Goal: Check status: Check status

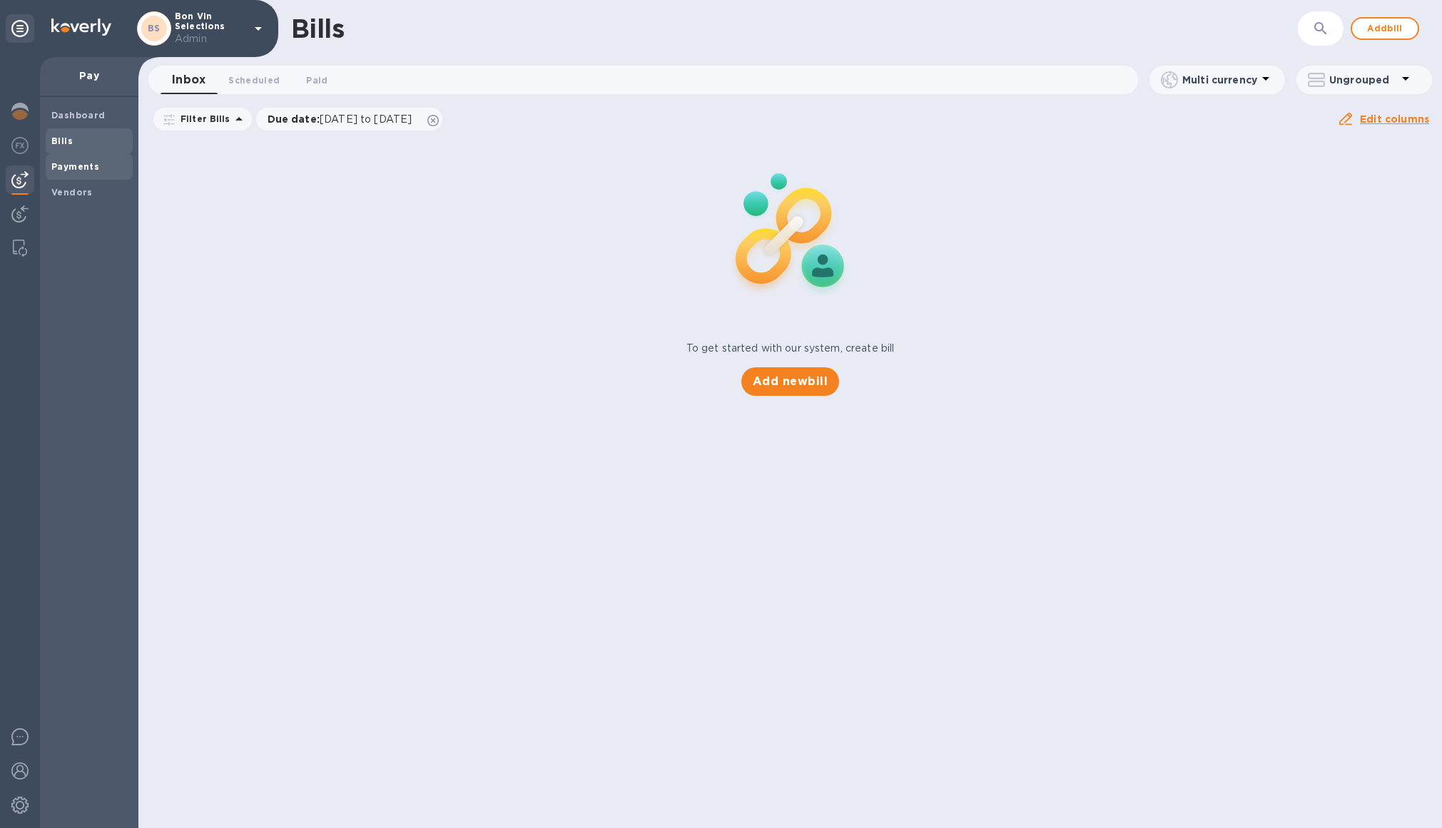
click at [78, 171] on b "Payments" at bounding box center [75, 166] width 48 height 11
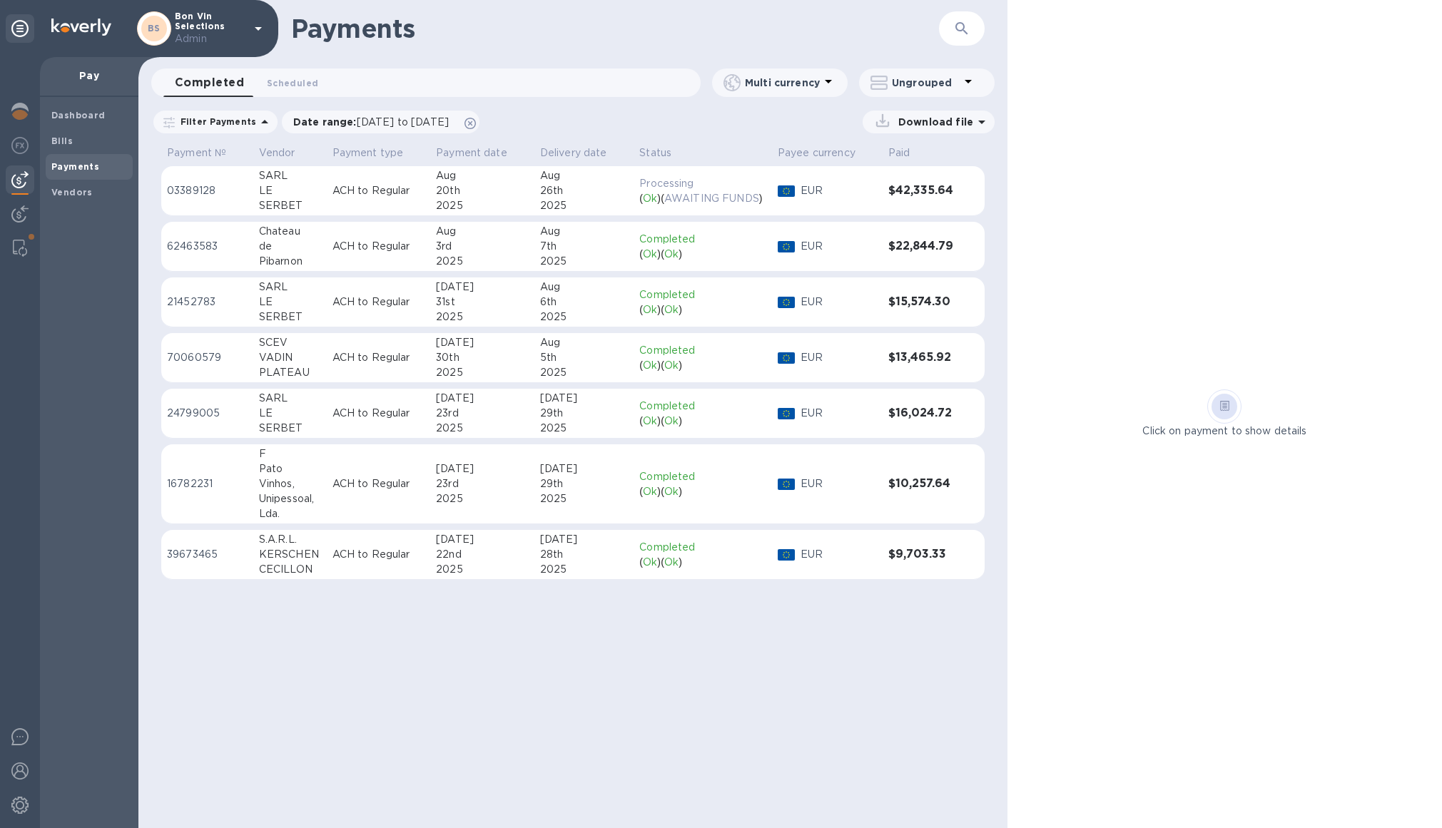
click at [859, 183] on p "EUR" at bounding box center [838, 190] width 76 height 15
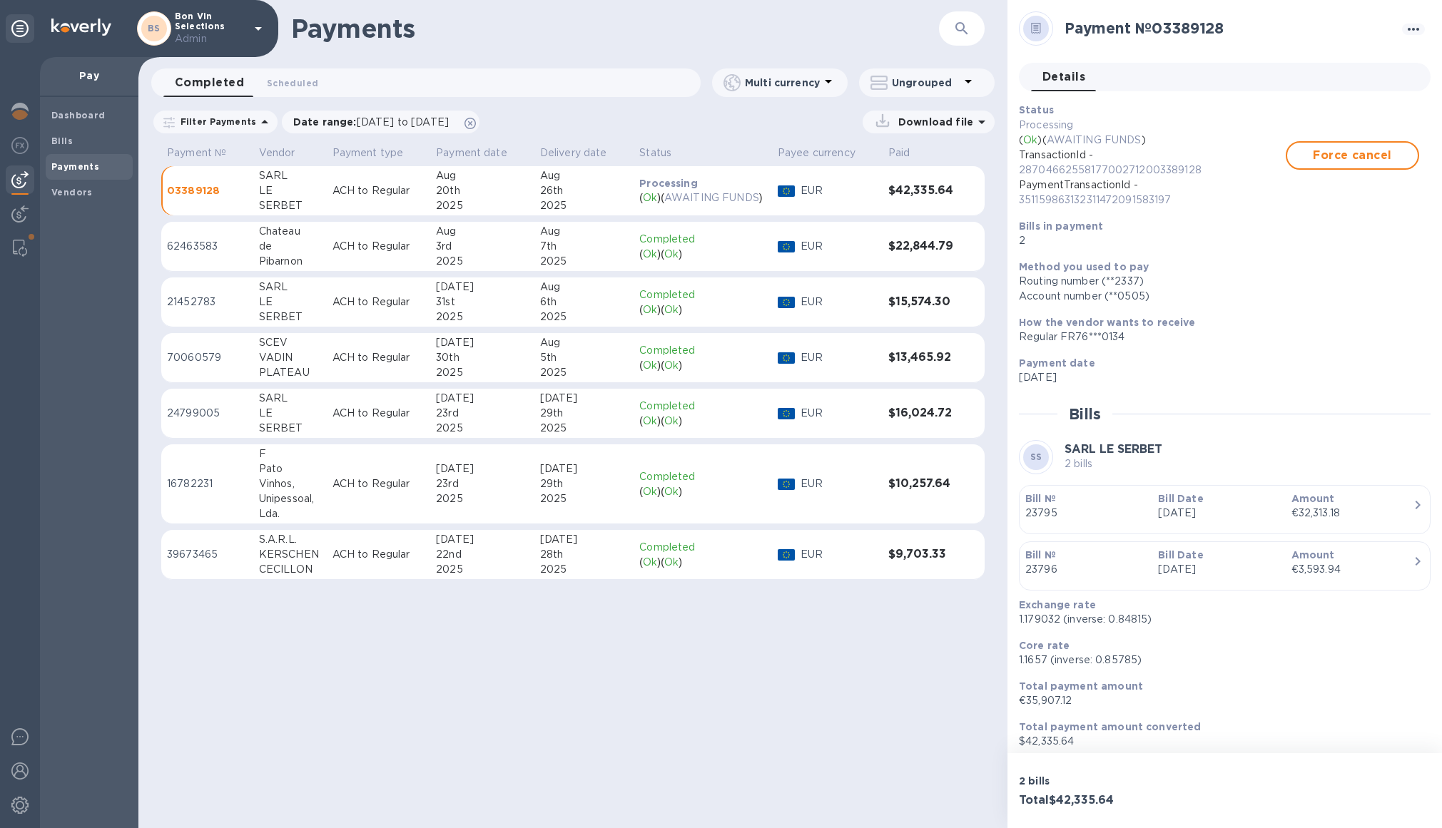
scroll to position [7, 0]
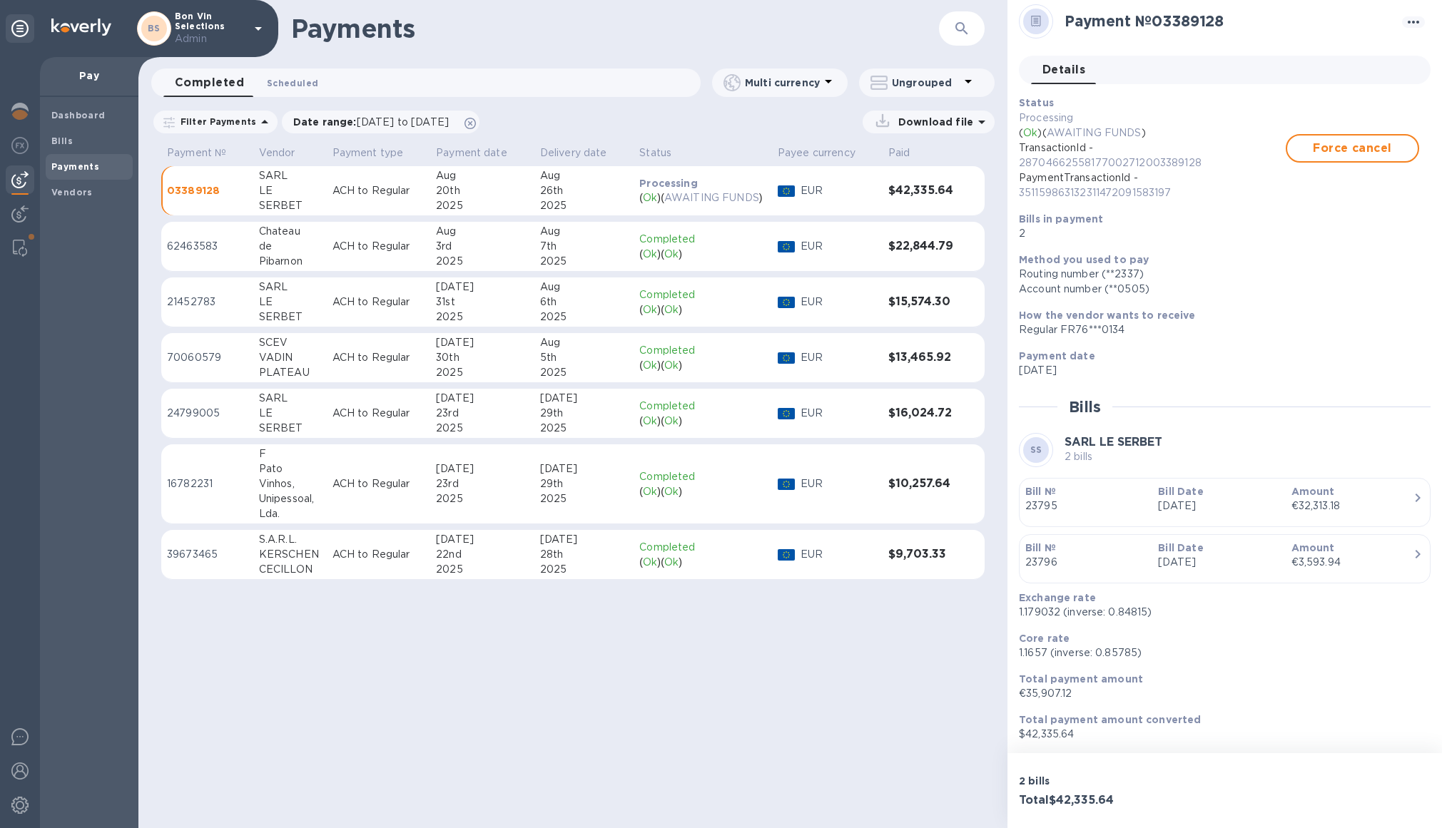
click at [305, 76] on span "Scheduled 0" at bounding box center [292, 83] width 51 height 15
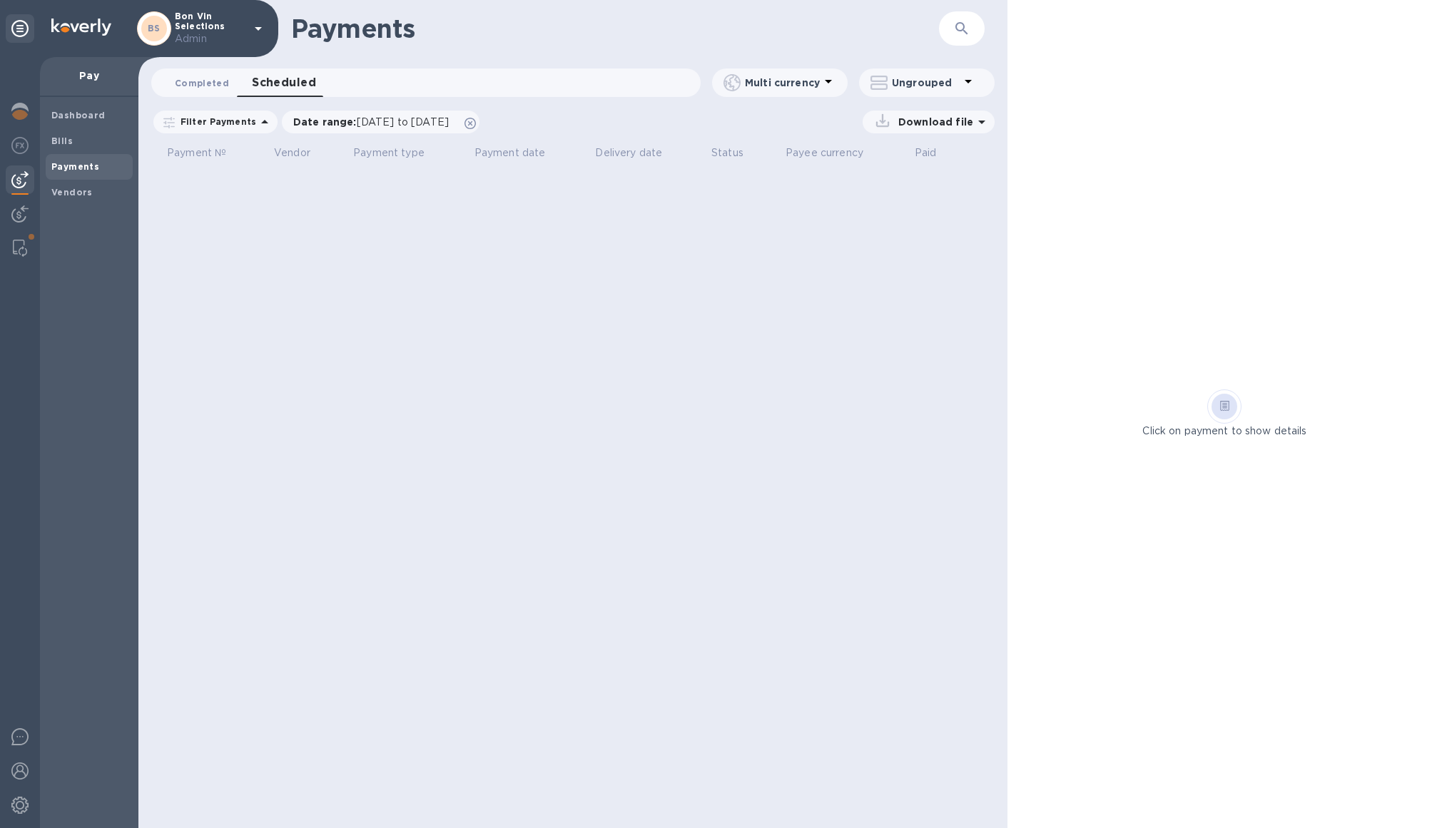
click at [226, 79] on button "Completed 0" at bounding box center [201, 82] width 77 height 29
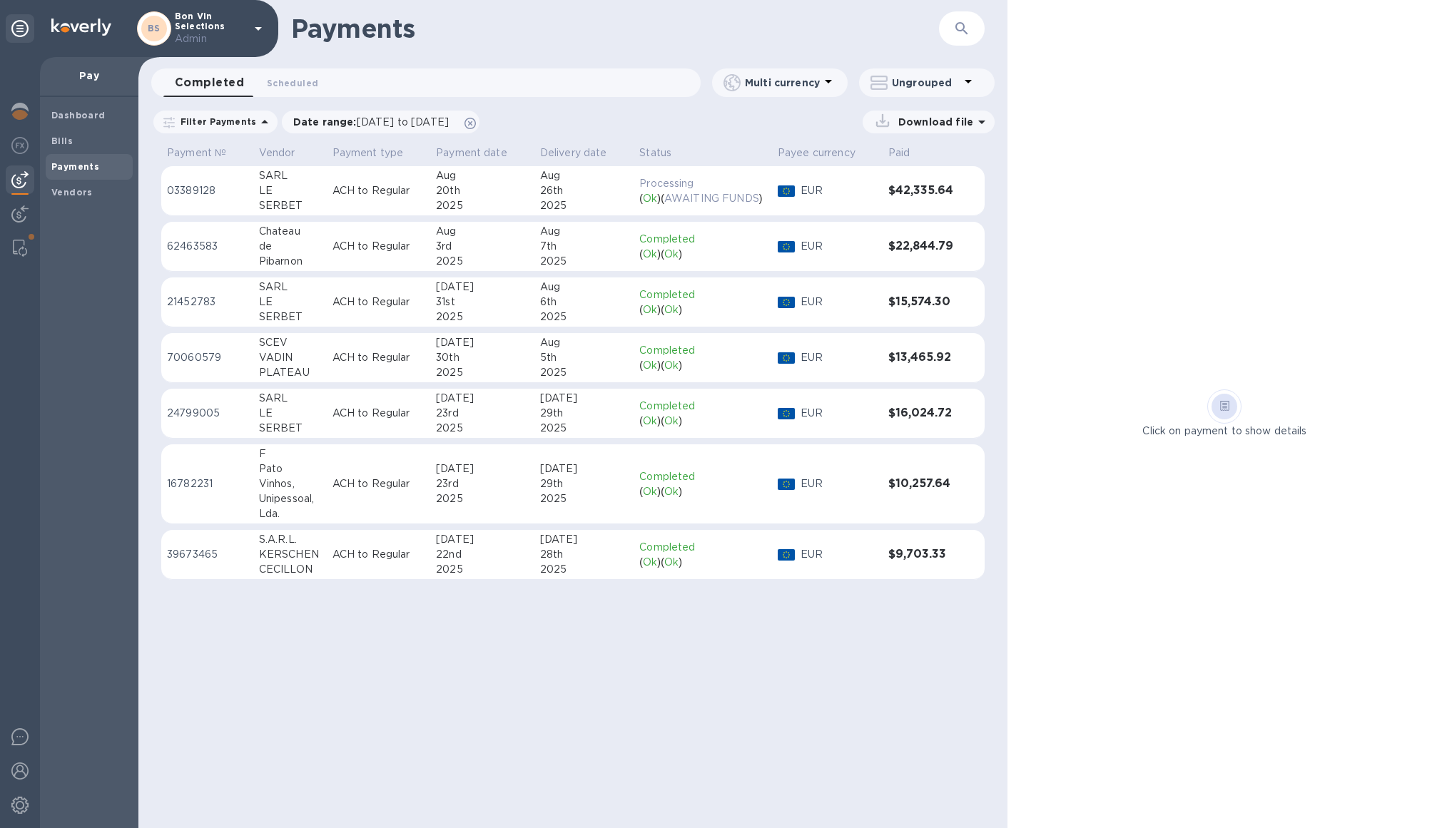
click at [260, 174] on div "SARL" at bounding box center [290, 175] width 62 height 15
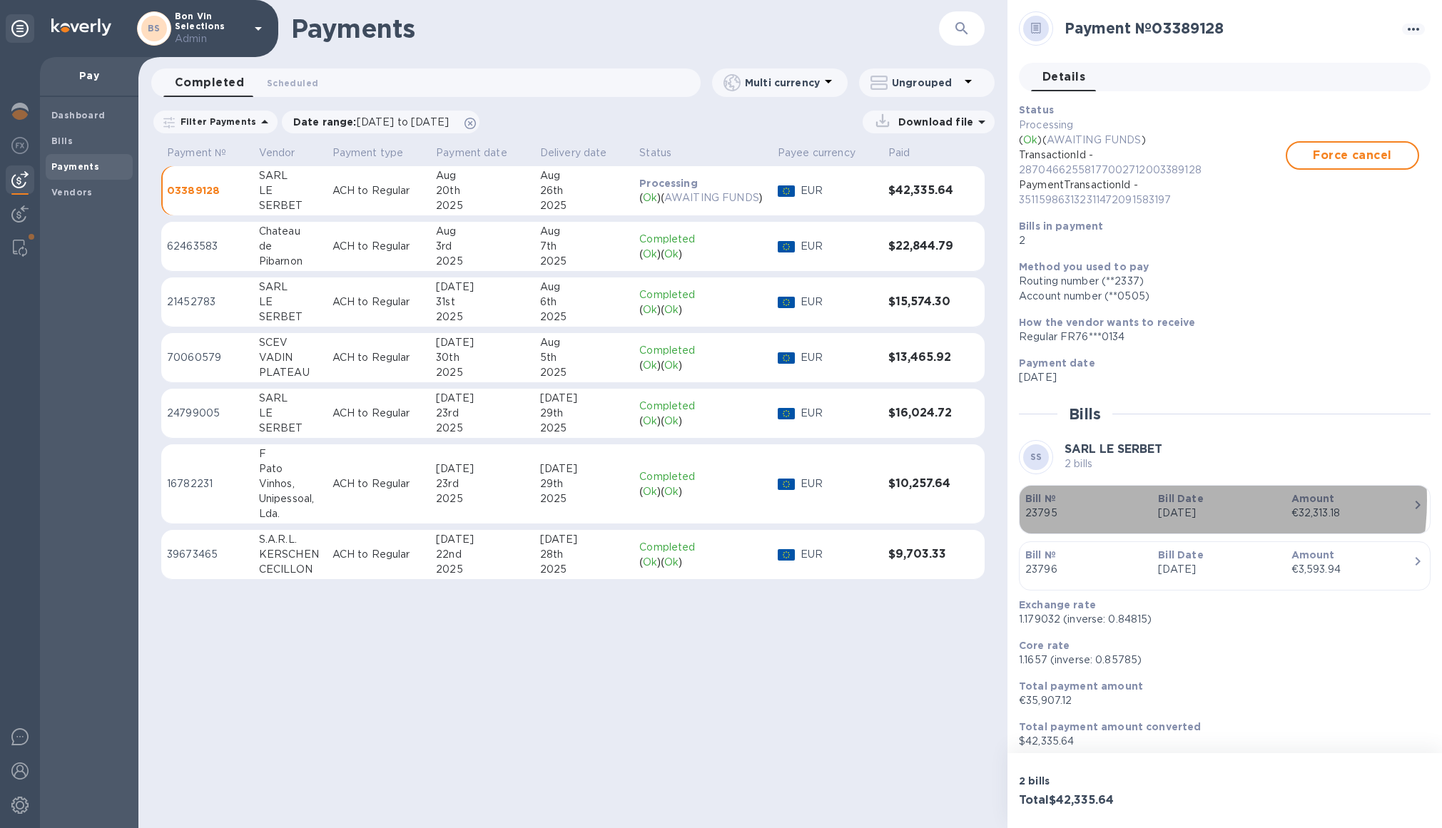
click at [1180, 500] on b "Bill Date" at bounding box center [1180, 498] width 45 height 11
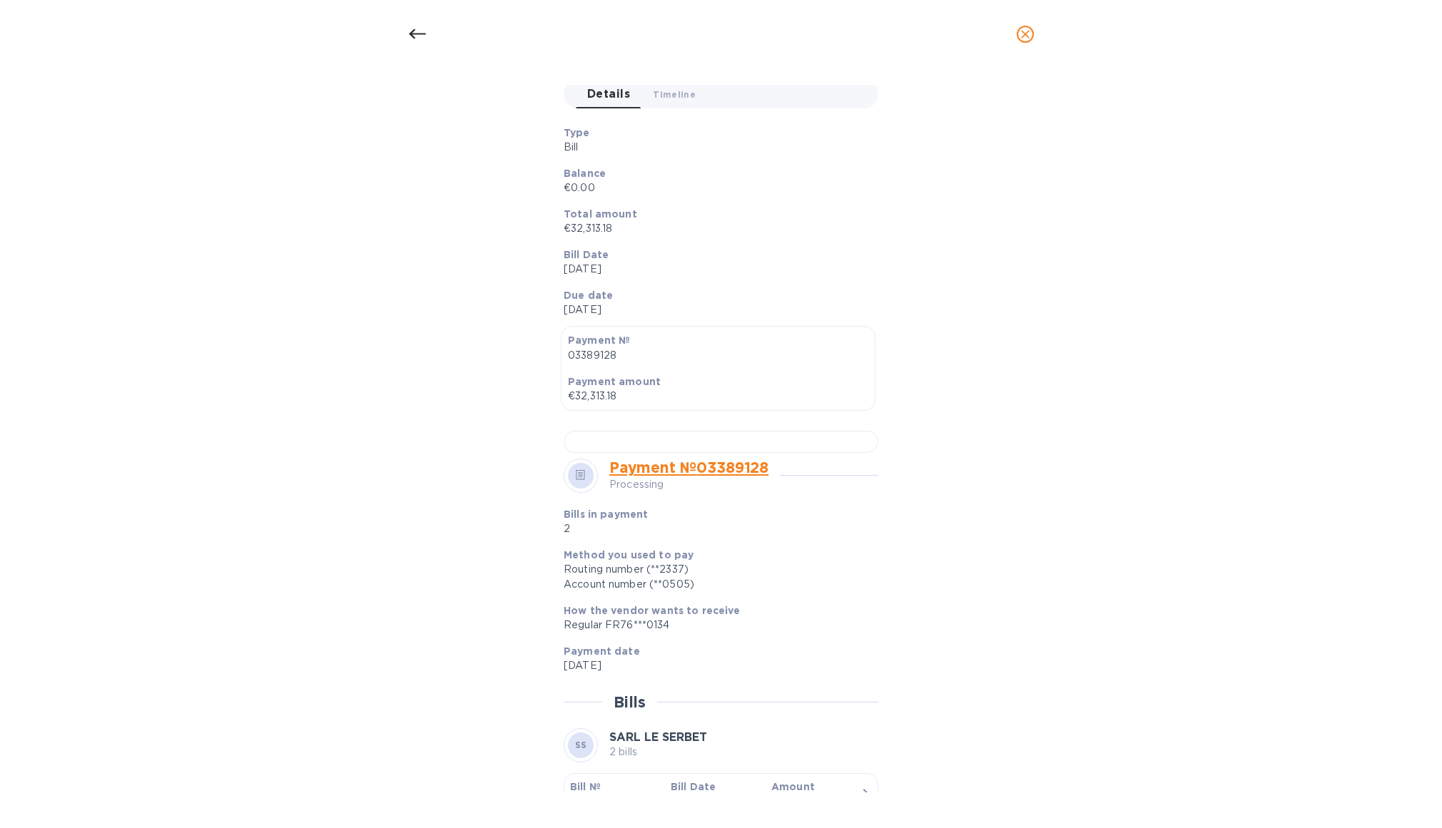
scroll to position [161, 0]
click at [698, 449] on div at bounding box center [721, 438] width 315 height 22
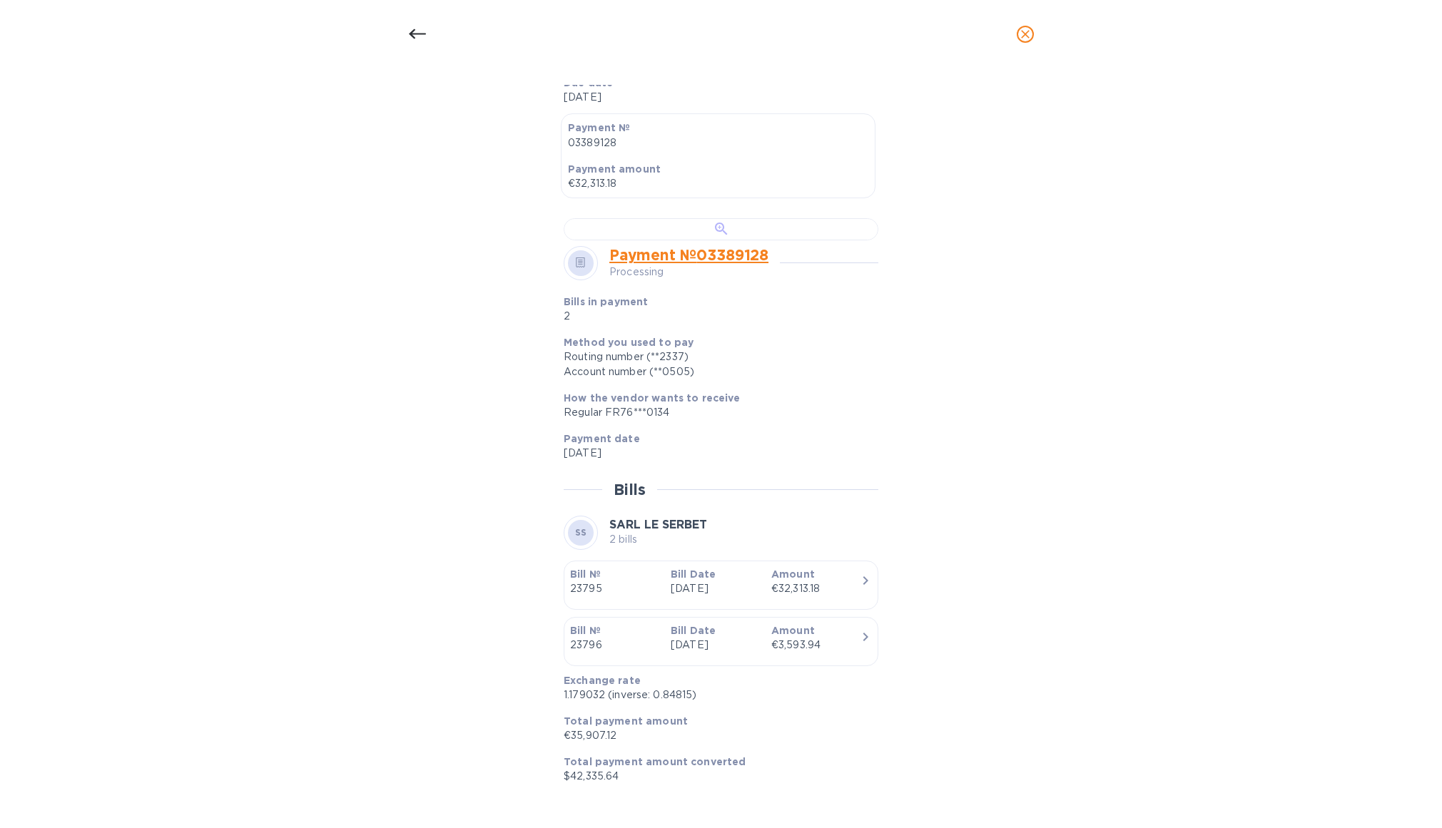
scroll to position [574, 0]
click at [693, 639] on p "[DATE]" at bounding box center [715, 645] width 89 height 15
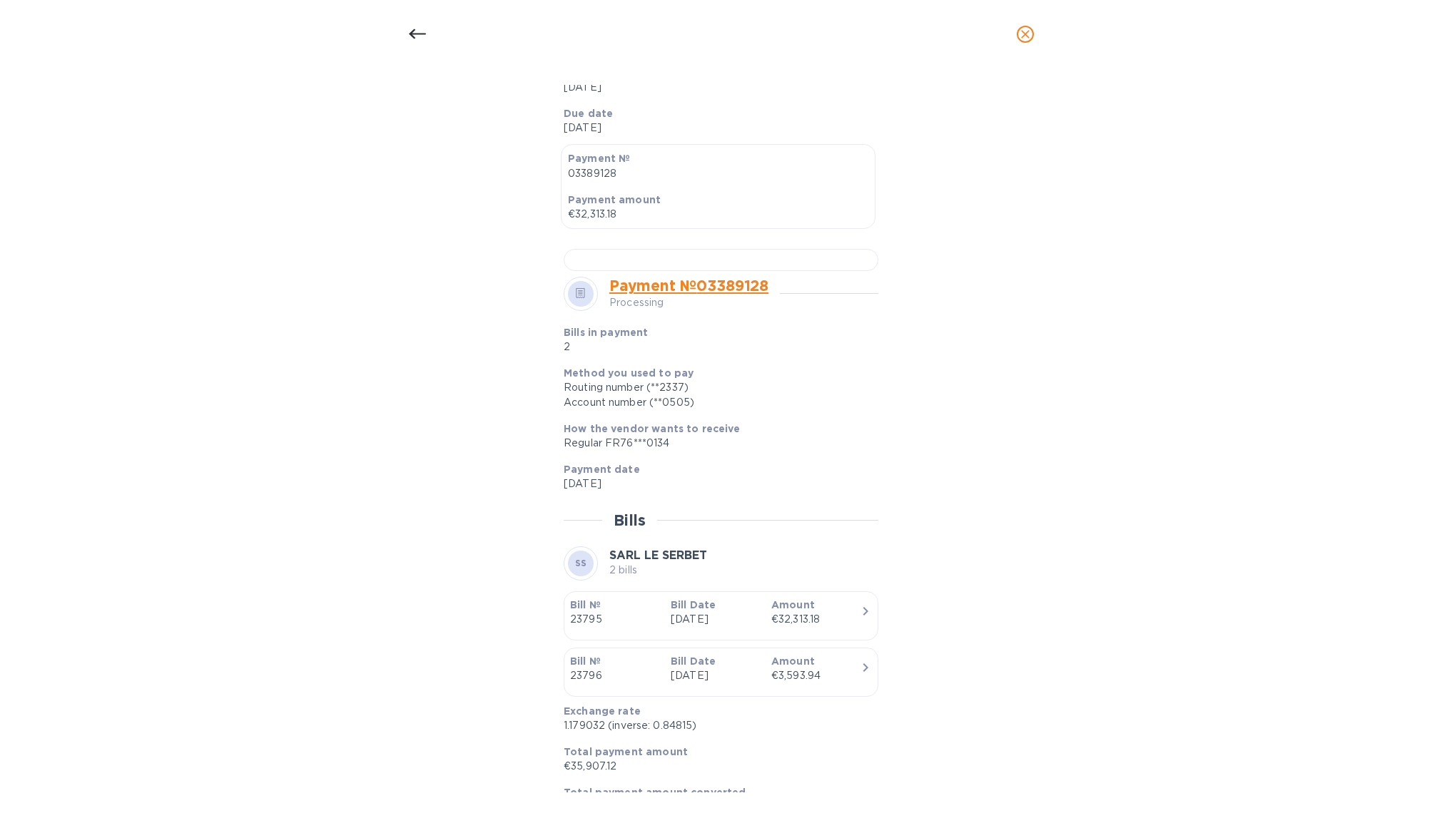
scroll to position [31, 0]
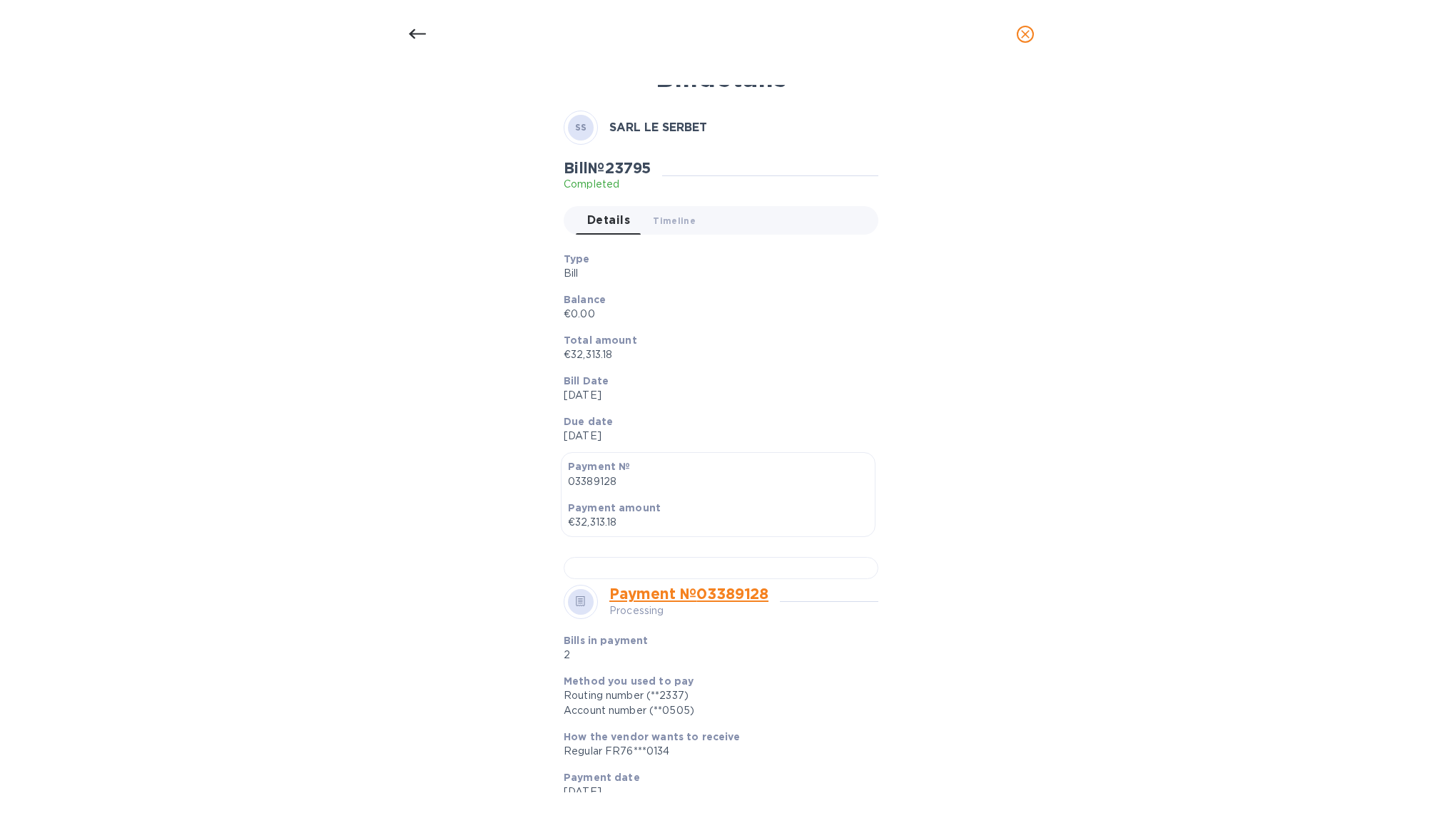
click at [415, 41] on icon at bounding box center [417, 34] width 17 height 17
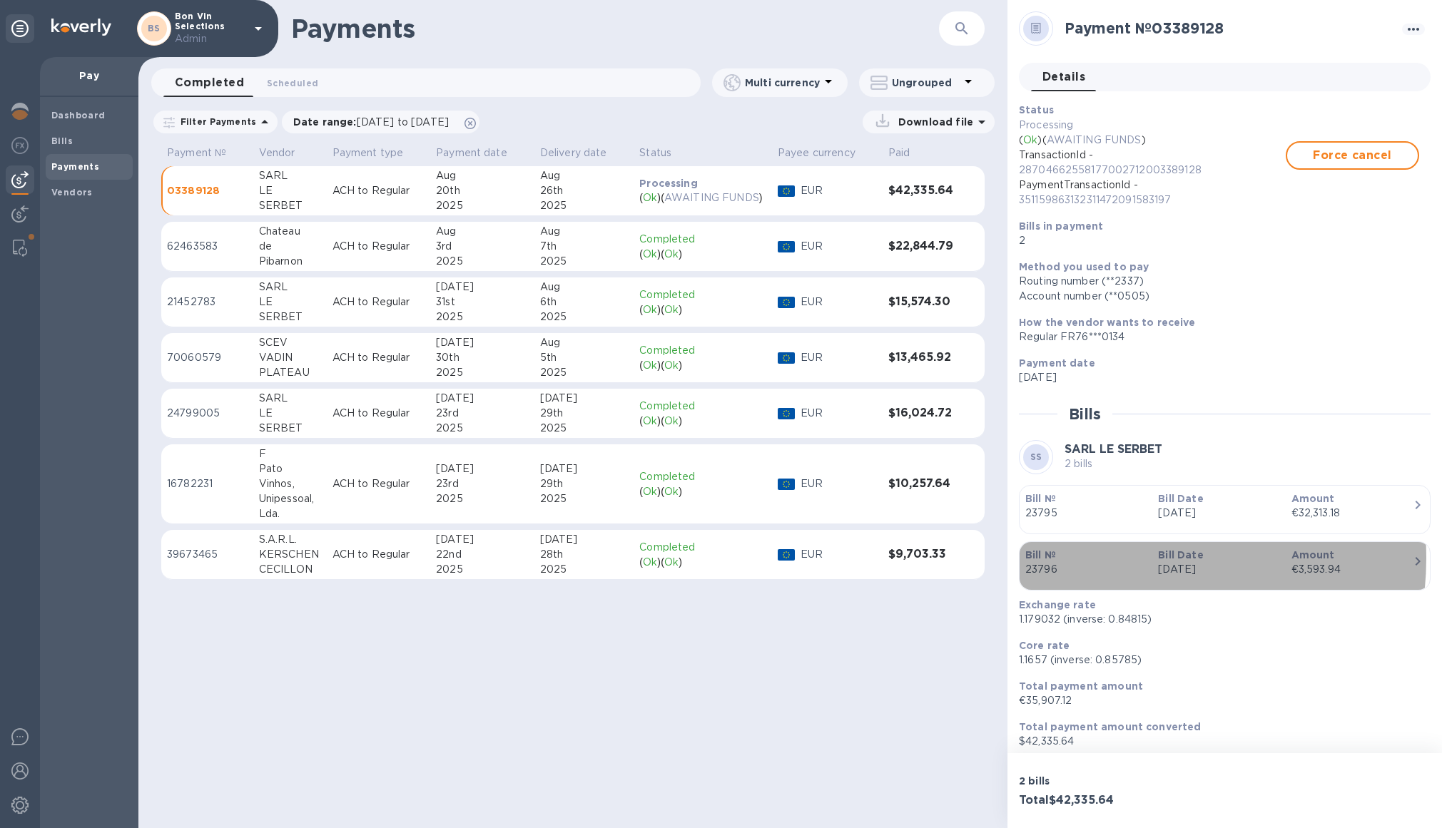
click at [1124, 558] on p "Bill №" at bounding box center [1085, 555] width 121 height 14
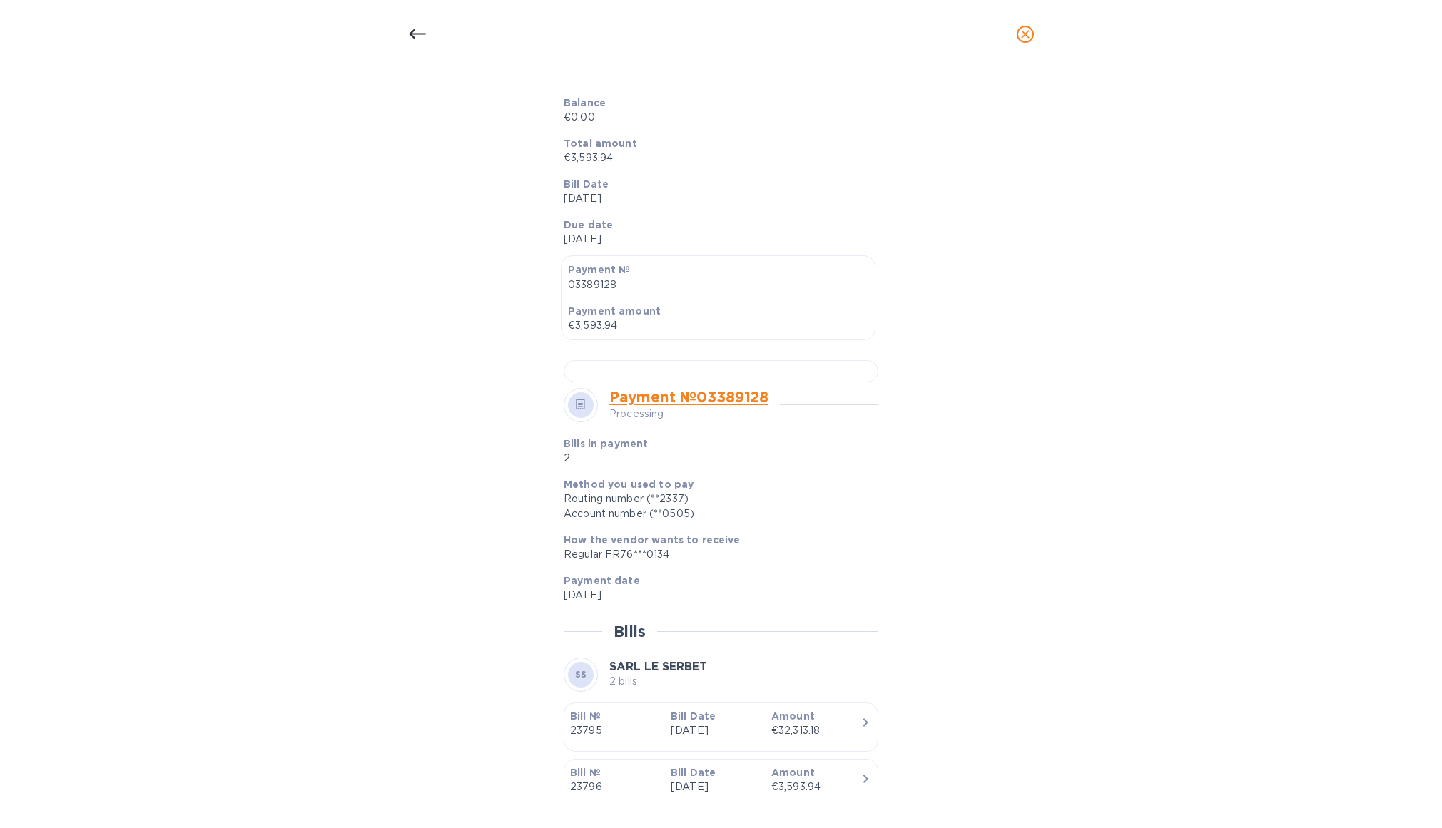
scroll to position [339, 0]
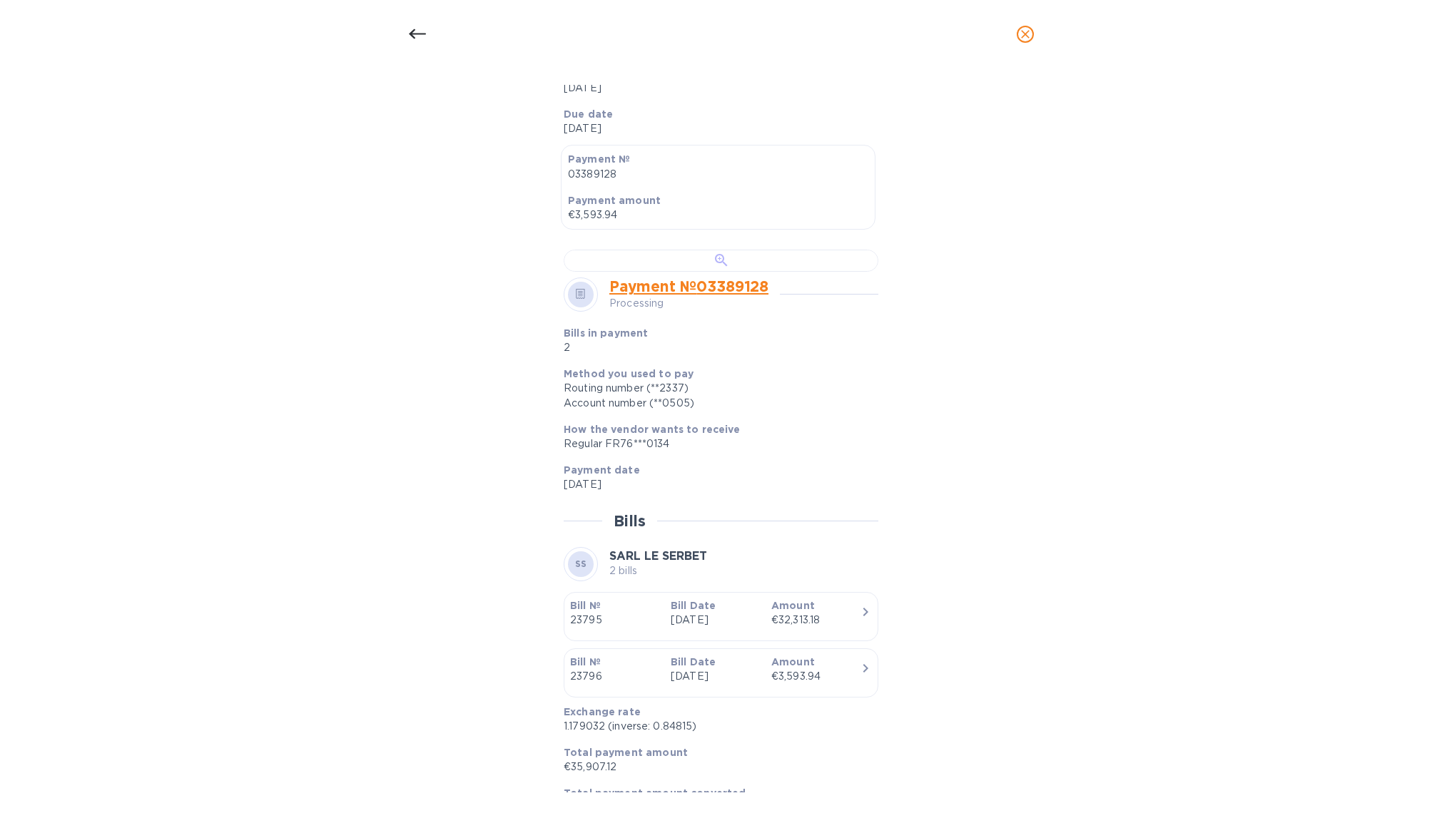
click at [768, 272] on div at bounding box center [721, 261] width 315 height 22
